Goal: Use online tool/utility

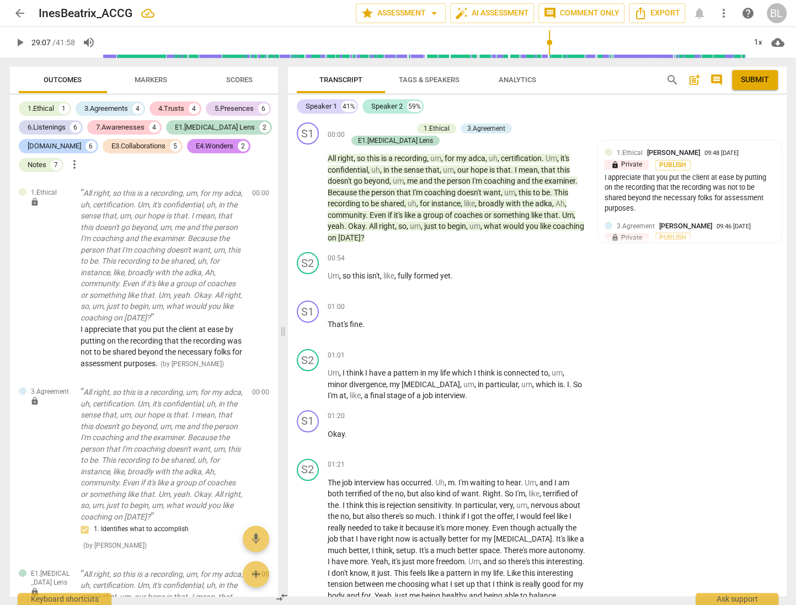
scroll to position [8813, 0]
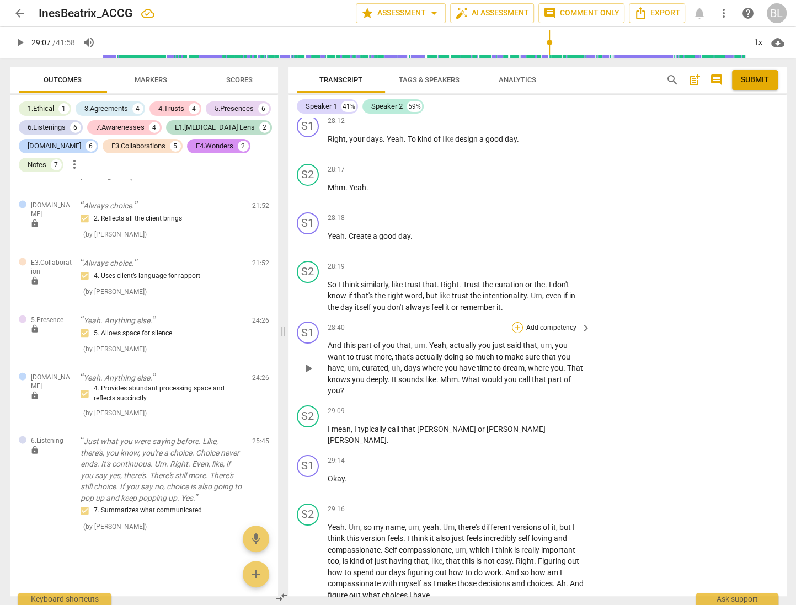
click at [517, 322] on div "+" at bounding box center [517, 327] width 11 height 11
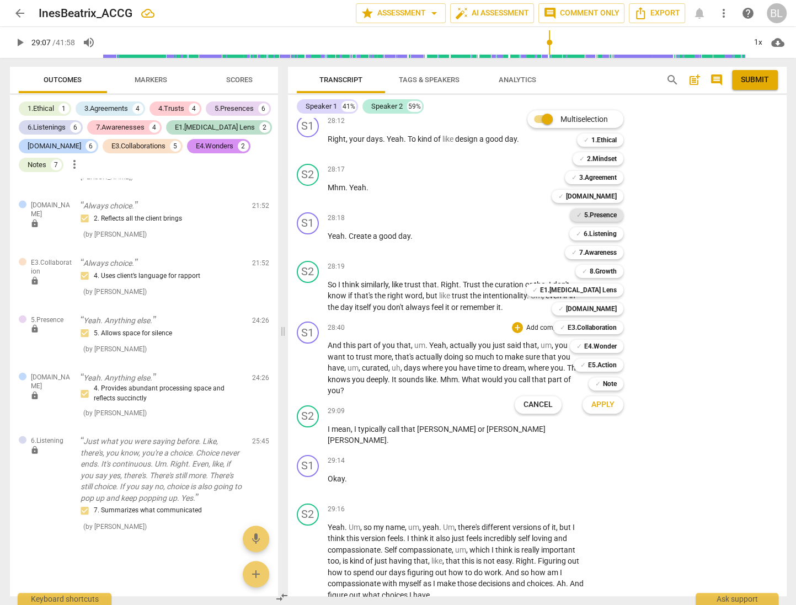
click at [608, 214] on b "5.Presence" at bounding box center [600, 215] width 33 height 13
click at [611, 344] on b "E4.Wonder" at bounding box center [600, 346] width 33 height 13
click at [605, 407] on span "Apply" at bounding box center [602, 404] width 23 height 11
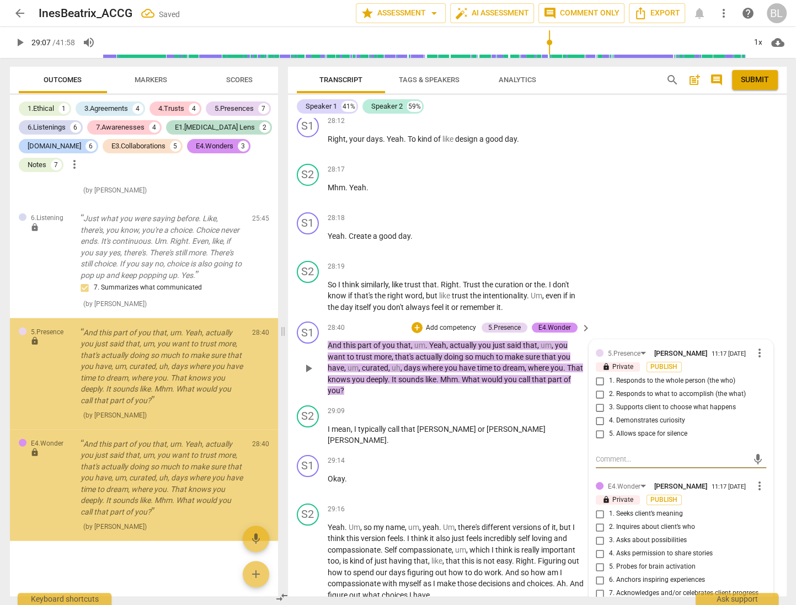
scroll to position [5042, 0]
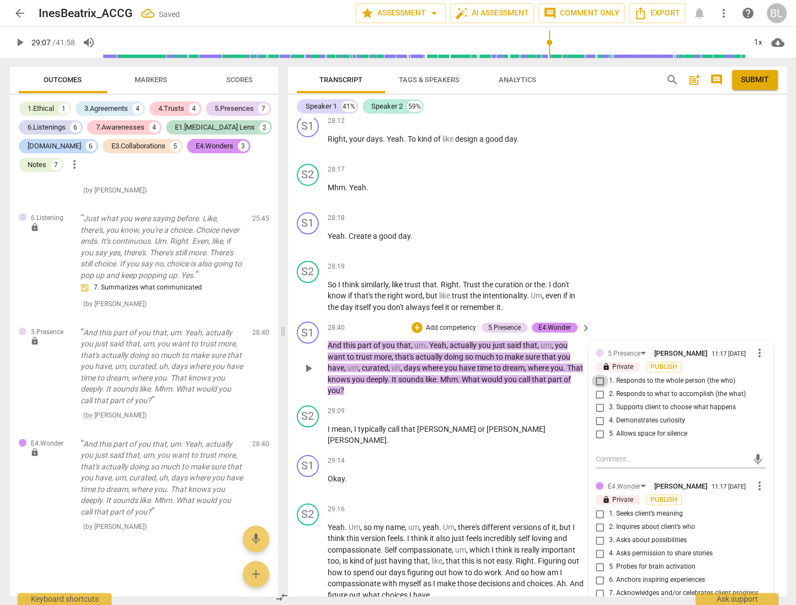
click at [595, 375] on input "1. Responds to the whole person (the who)" at bounding box center [600, 381] width 18 height 13
checkbox input "true"
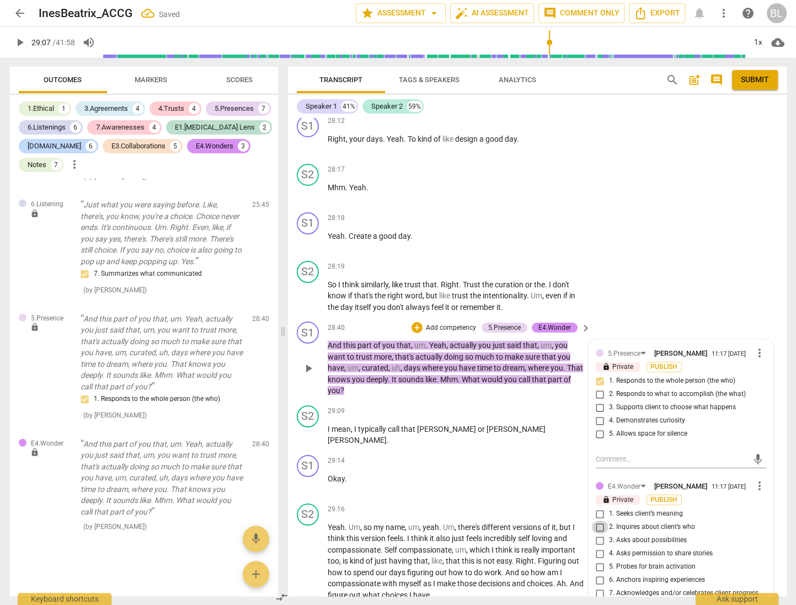
click at [595, 521] on input "2. Inquires about client’s who" at bounding box center [600, 527] width 18 height 13
checkbox input "true"
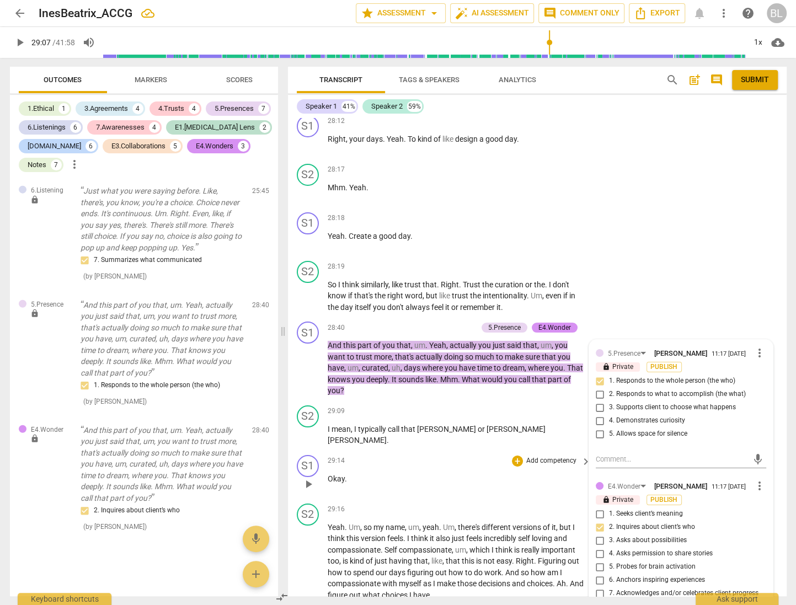
click at [518, 473] on p "Okay ." at bounding box center [457, 479] width 258 height 12
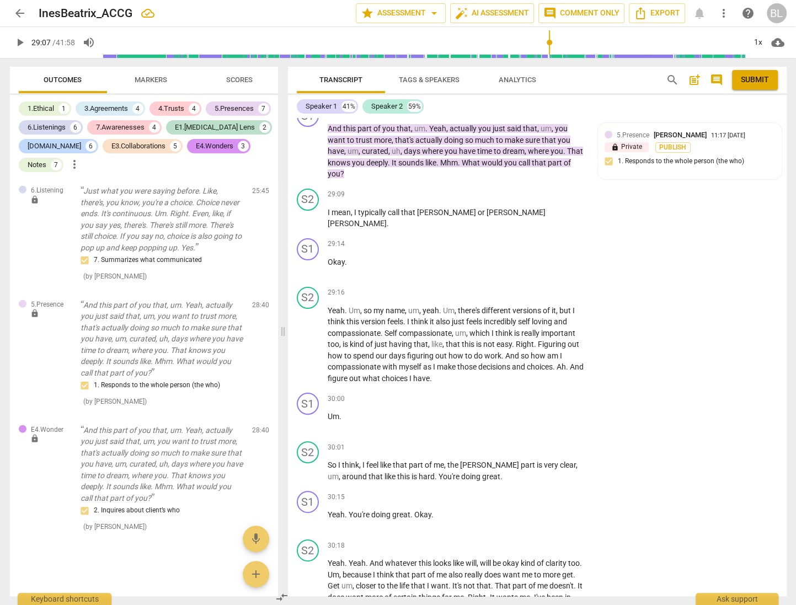
scroll to position [9062, 0]
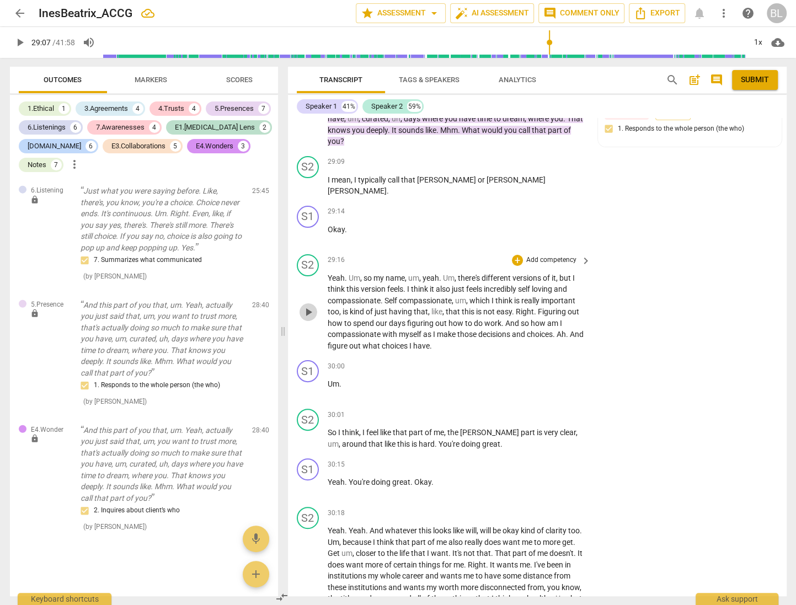
click at [304, 306] on span "play_arrow" at bounding box center [308, 312] width 13 height 13
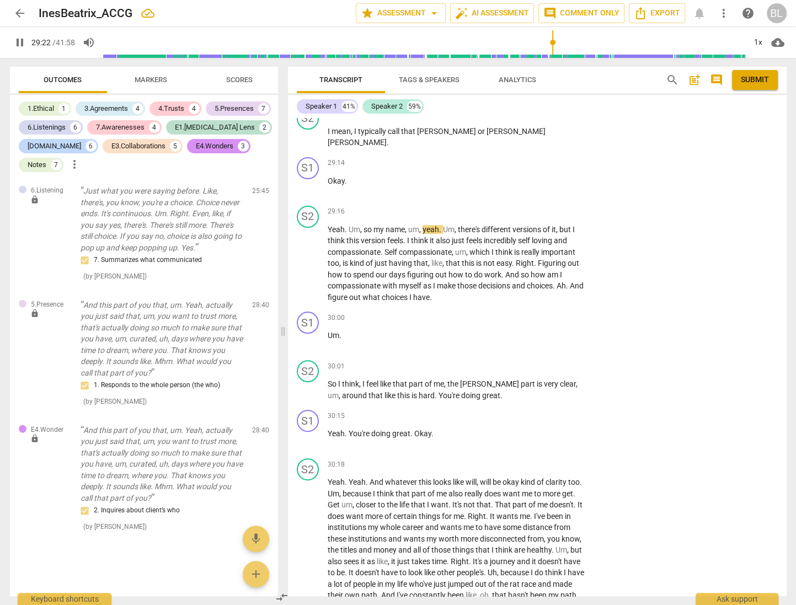
scroll to position [9143, 0]
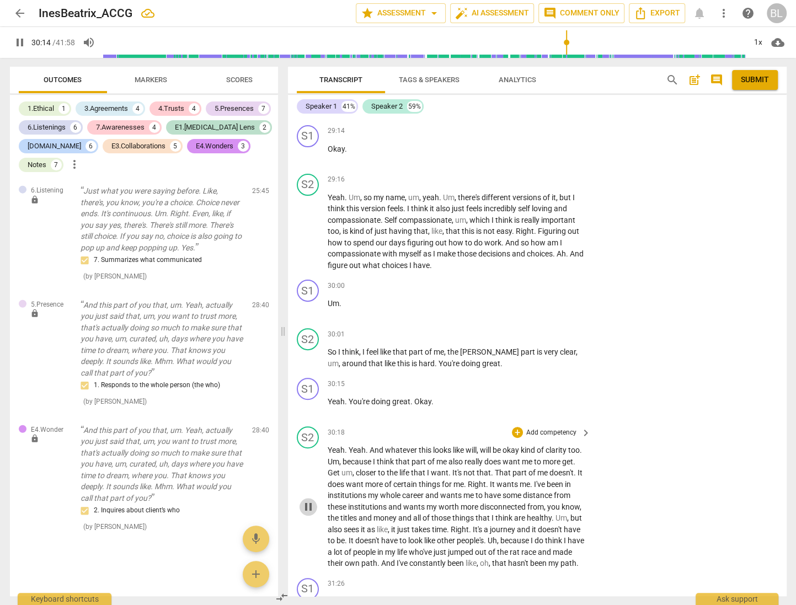
click at [308, 500] on span "pause" at bounding box center [308, 506] width 13 height 13
type input "1815"
